Goal: Download file/media

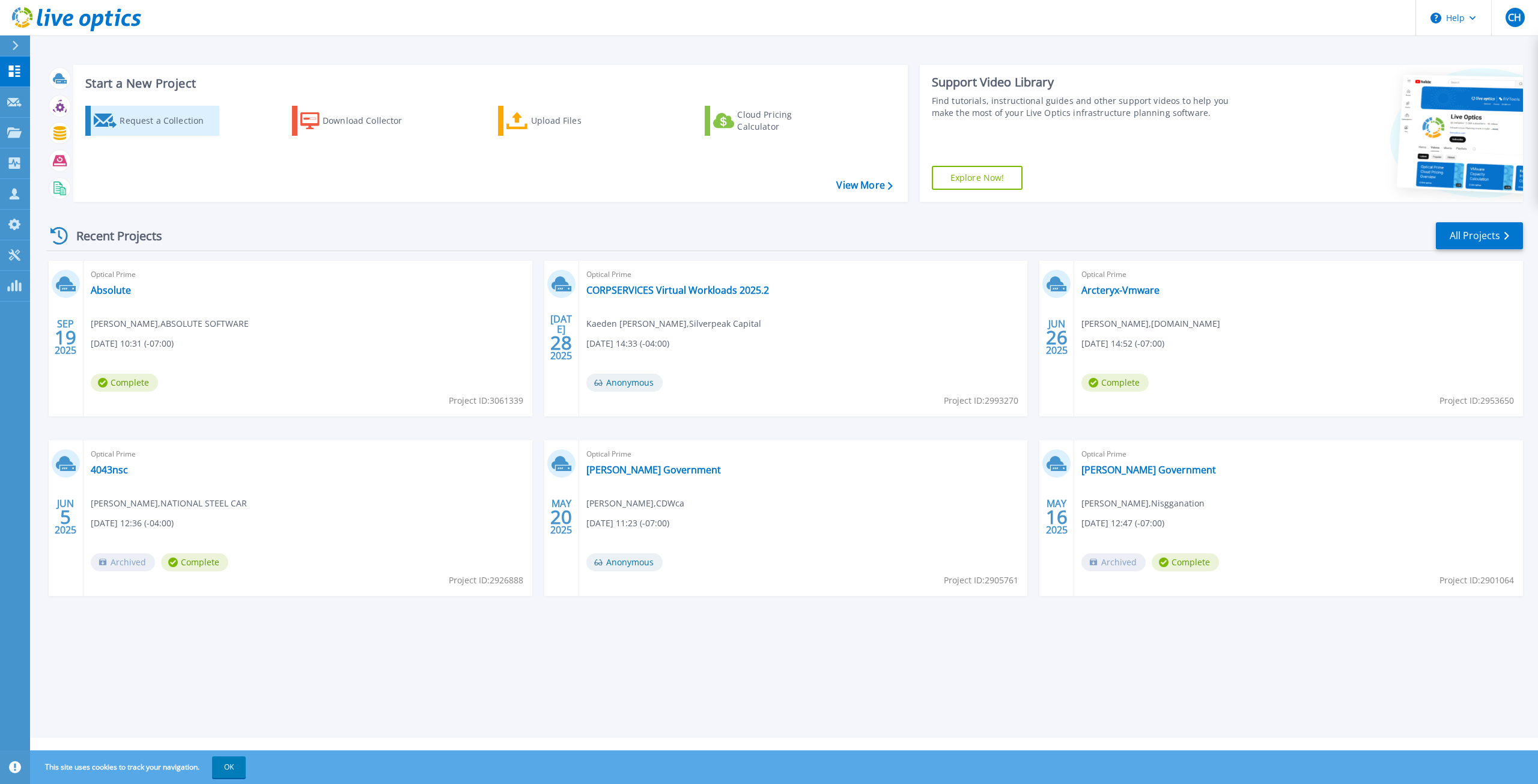
click at [142, 121] on div "Request a Collection" at bounding box center [168, 120] width 96 height 24
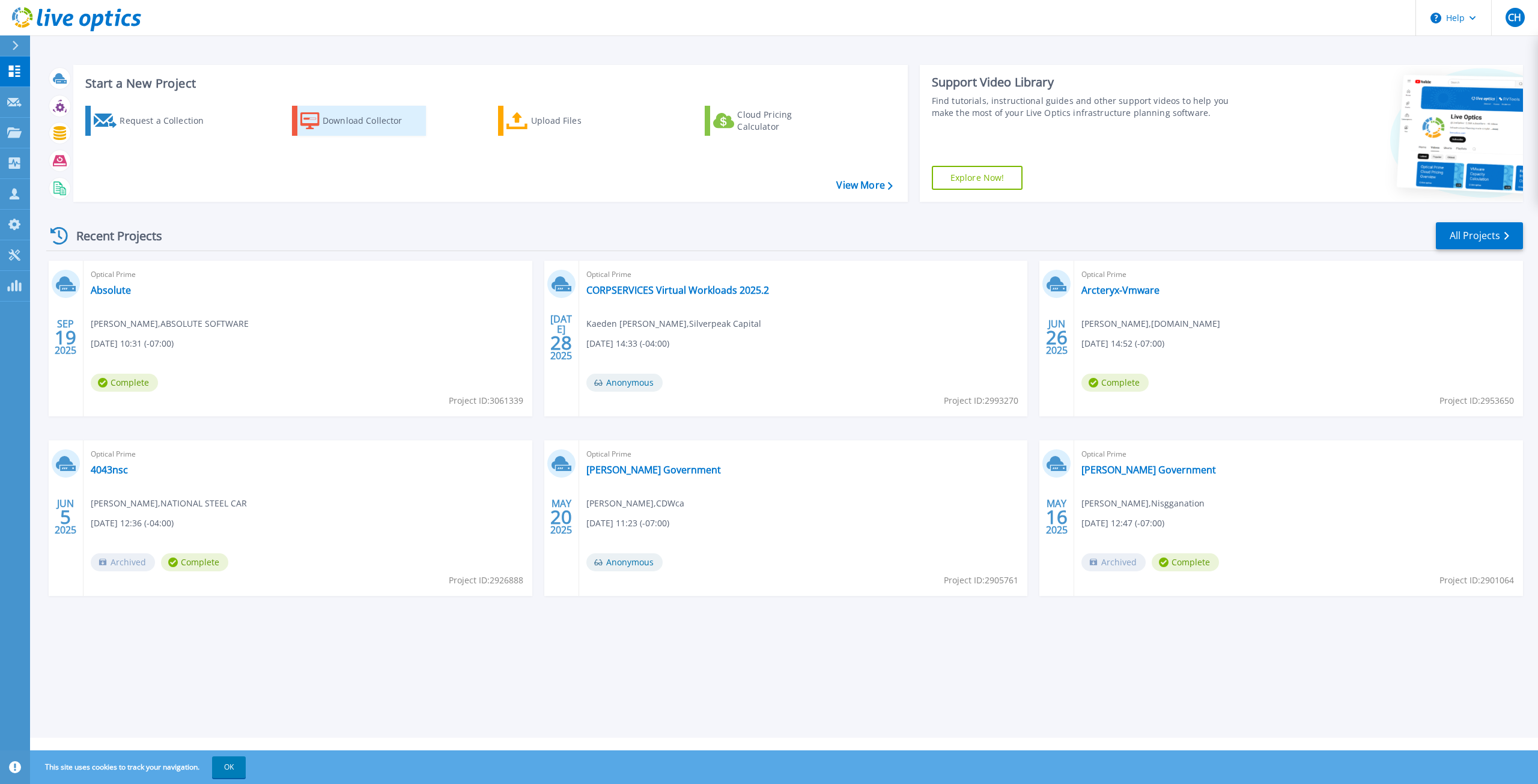
click at [316, 123] on icon at bounding box center [310, 121] width 19 height 17
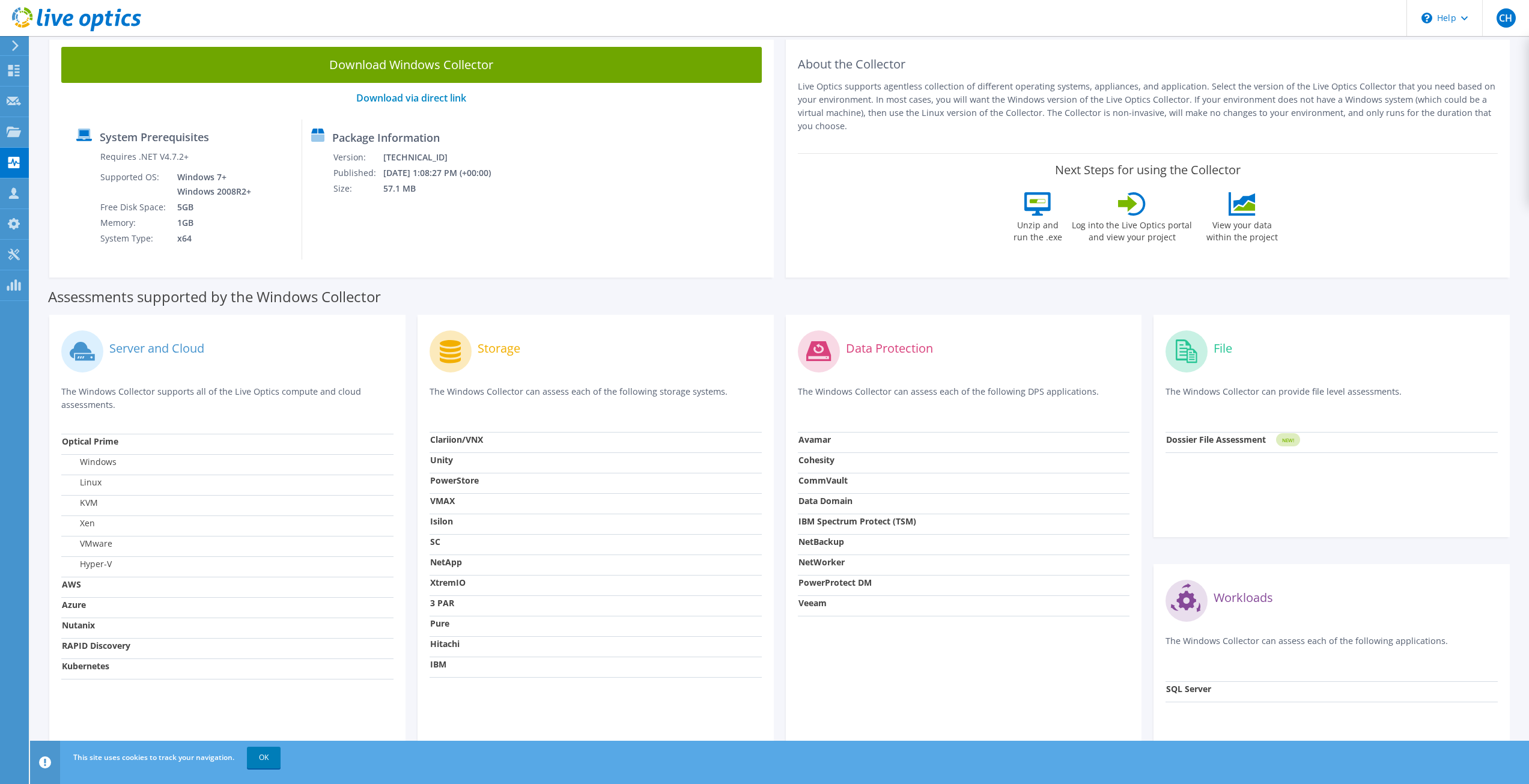
scroll to position [145, 0]
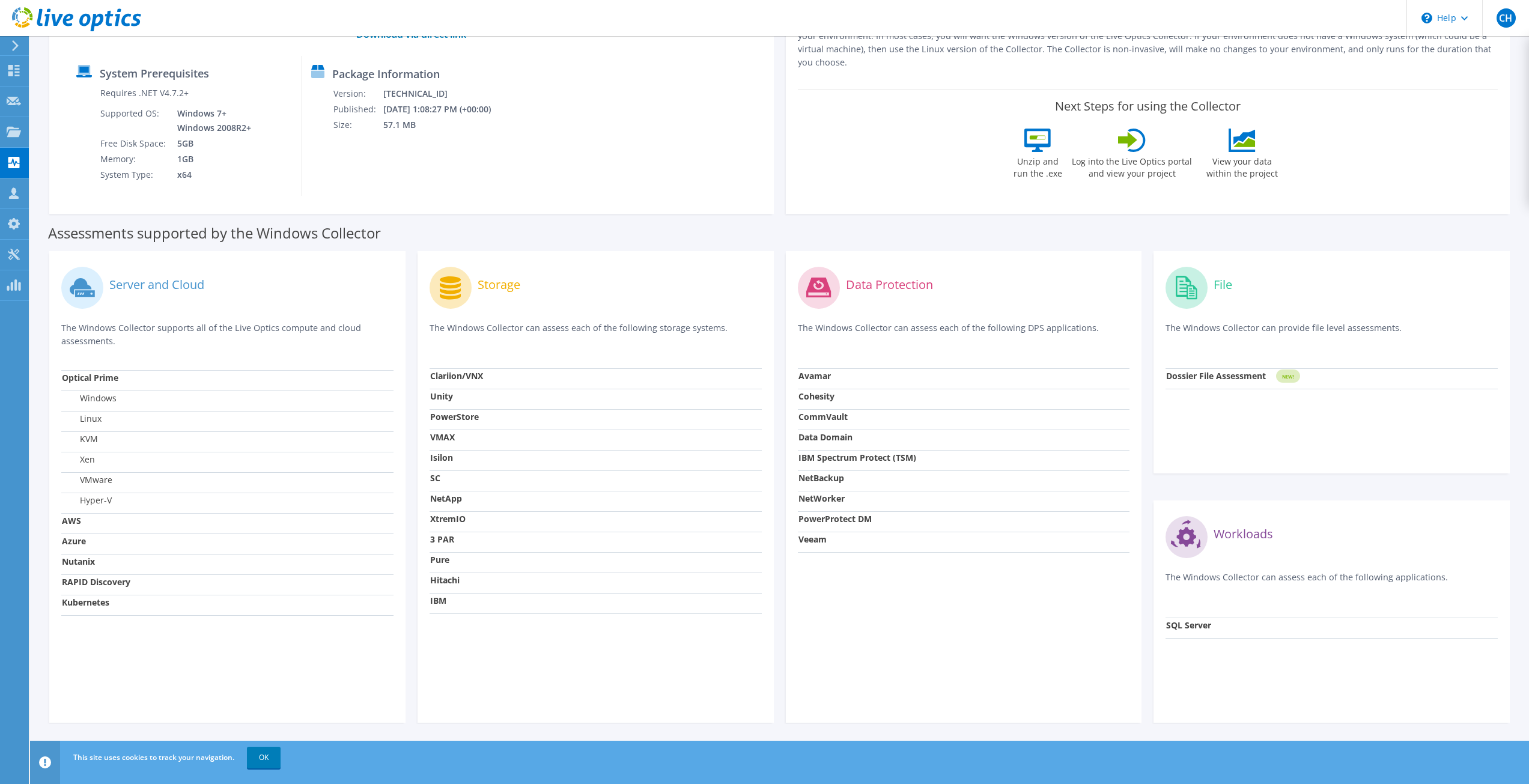
click at [1236, 621] on td "SQL Server" at bounding box center [1331, 627] width 332 height 20
click at [1195, 531] on circle at bounding box center [1186, 537] width 42 height 42
click at [1345, 644] on div "Workloads The Windows Collector can assess each of the following applications. …" at bounding box center [1332, 611] width 356 height 222
drag, startPoint x: 1260, startPoint y: 596, endPoint x: 1238, endPoint y: 564, distance: 38.8
click at [1255, 588] on div "Workloads The Windows Collector can assess each of the following applications." at bounding box center [1331, 565] width 332 height 105
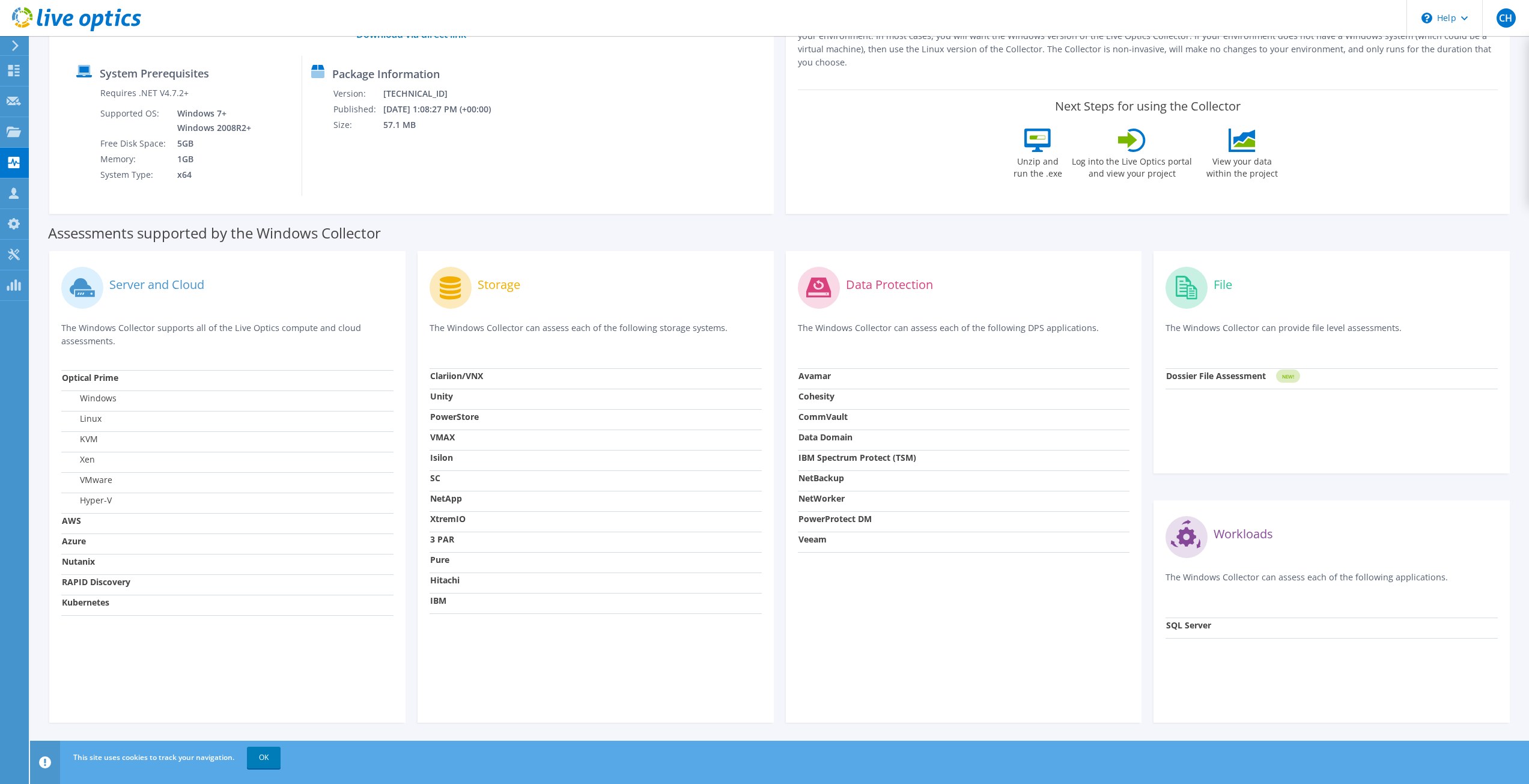
click at [1219, 540] on label "Workloads" at bounding box center [1243, 534] width 60 height 12
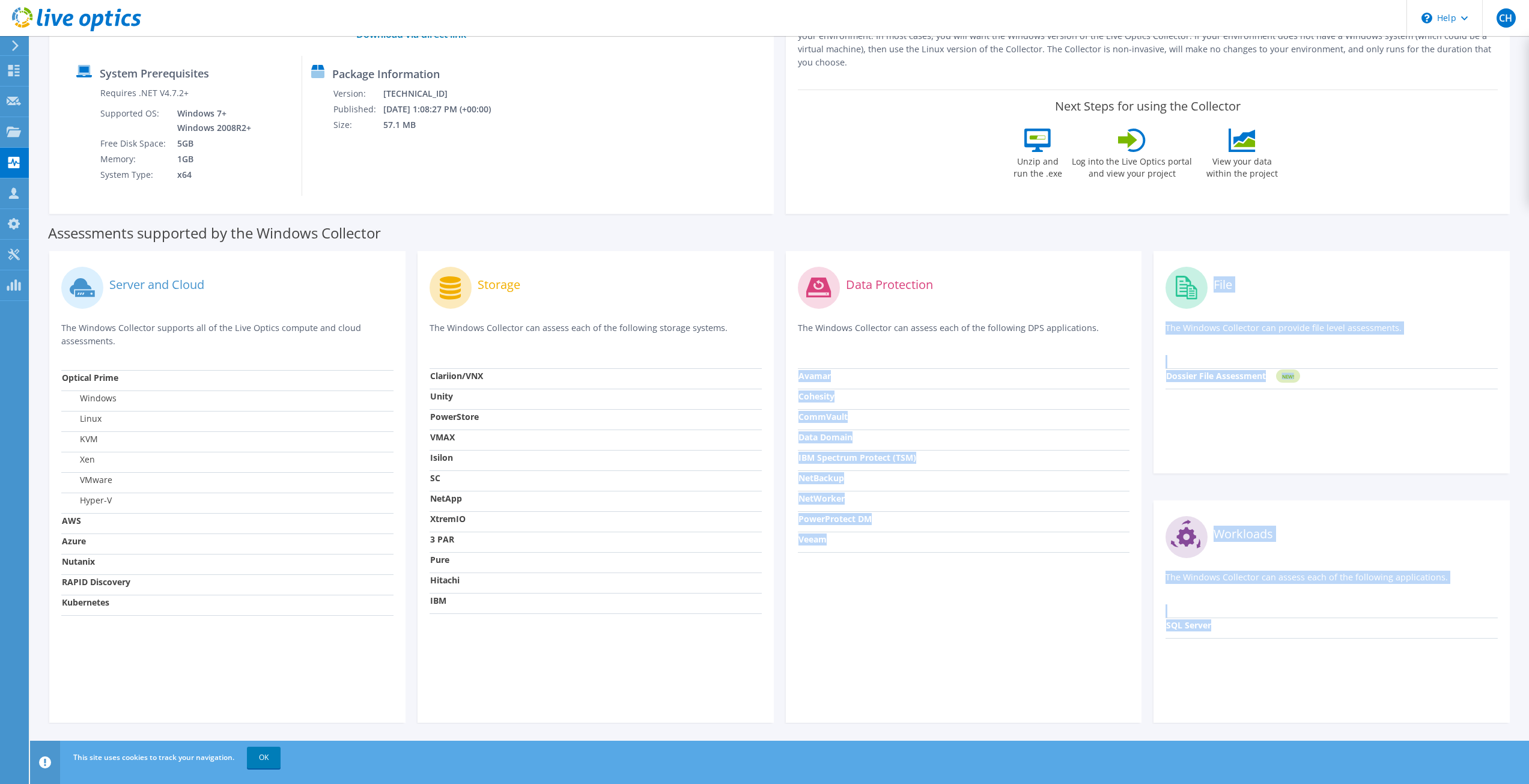
drag, startPoint x: 1226, startPoint y: 627, endPoint x: 1123, endPoint y: 617, distance: 103.5
click at [1123, 617] on div "Server and Cloud The Windows Collector supports all of the Live Optics compute …" at bounding box center [779, 487] width 1472 height 484
click at [1283, 609] on div "Workloads The Windows Collector can assess each of the following applications." at bounding box center [1331, 565] width 332 height 105
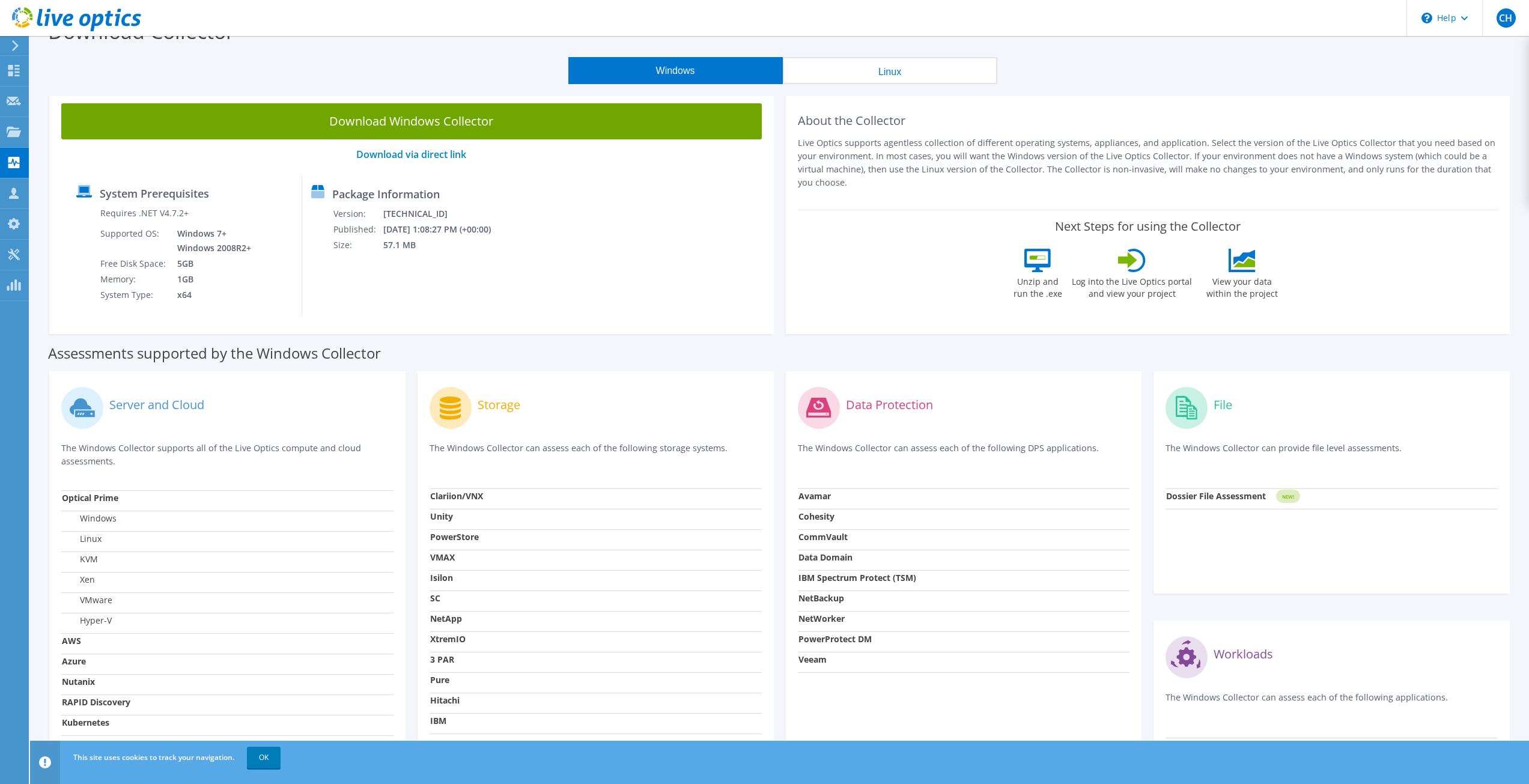
scroll to position [85, 0]
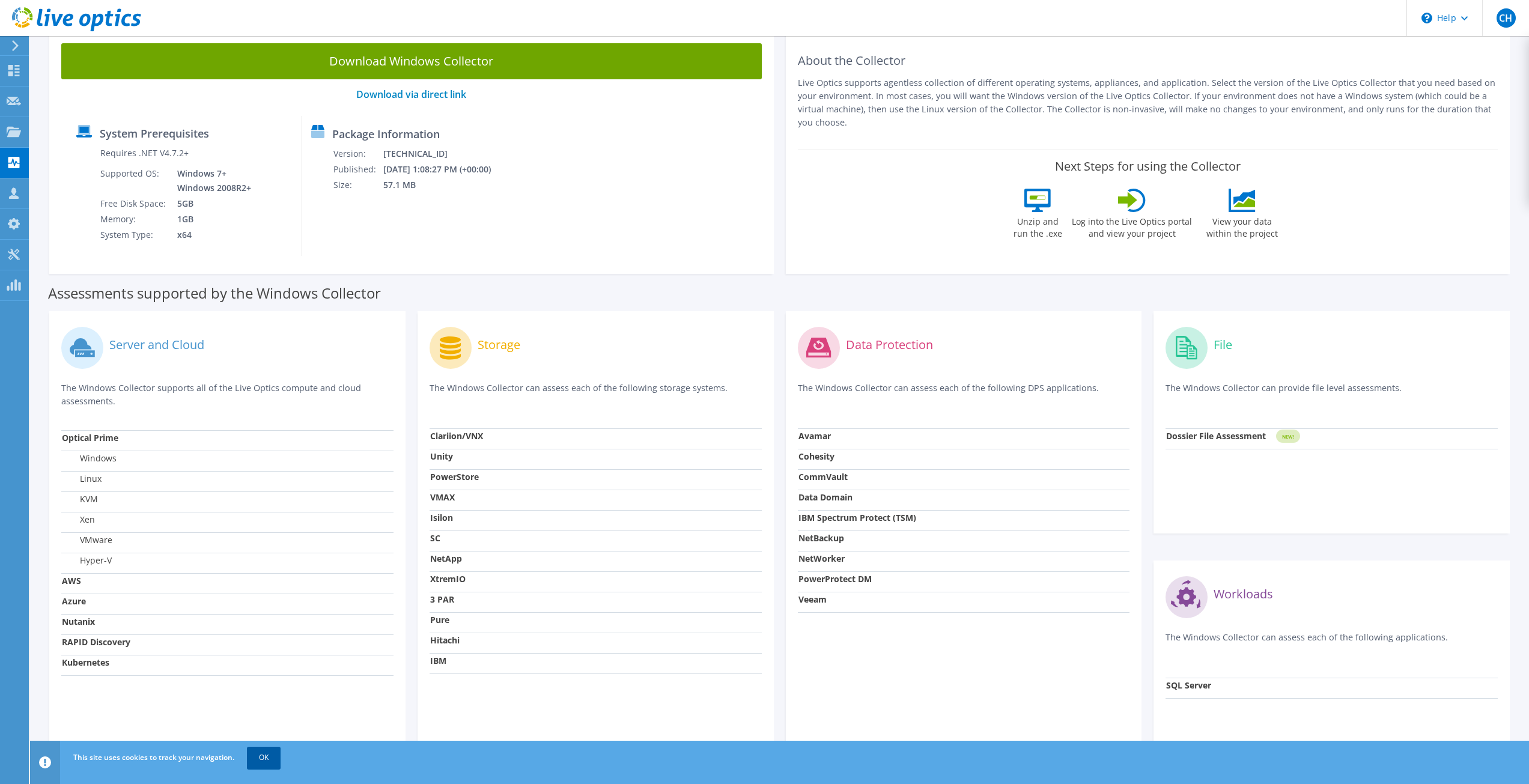
click at [275, 756] on link "OK" at bounding box center [264, 757] width 34 height 22
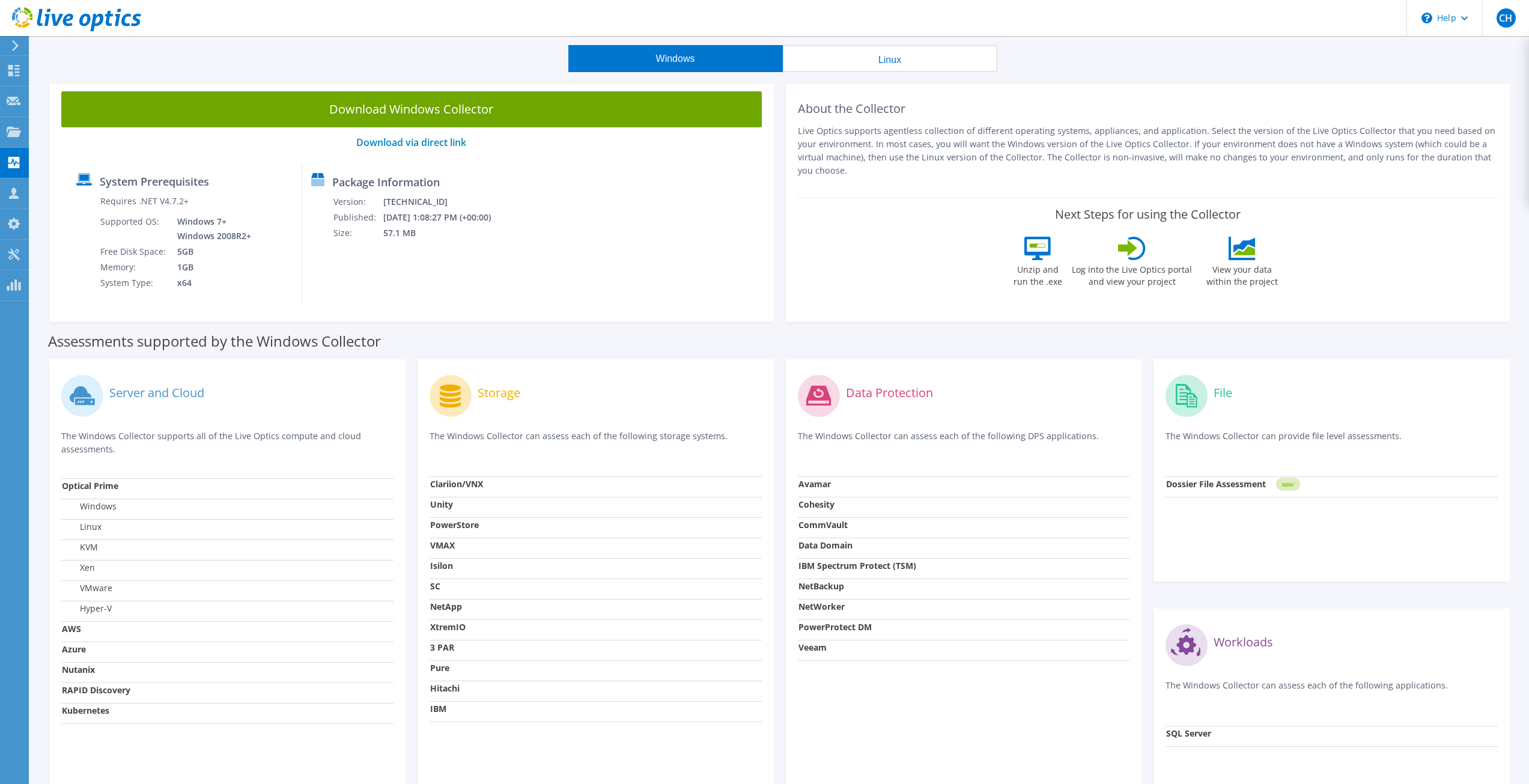
scroll to position [37, 0]
drag, startPoint x: 1302, startPoint y: 87, endPoint x: 1289, endPoint y: 102, distance: 19.8
click at [1302, 87] on div "About the Collector Live Optics supports agentless collection of different oper…" at bounding box center [1147, 200] width 725 height 243
click at [7, 73] on icon at bounding box center [14, 71] width 14 height 12
